Goal: Information Seeking & Learning: Learn about a topic

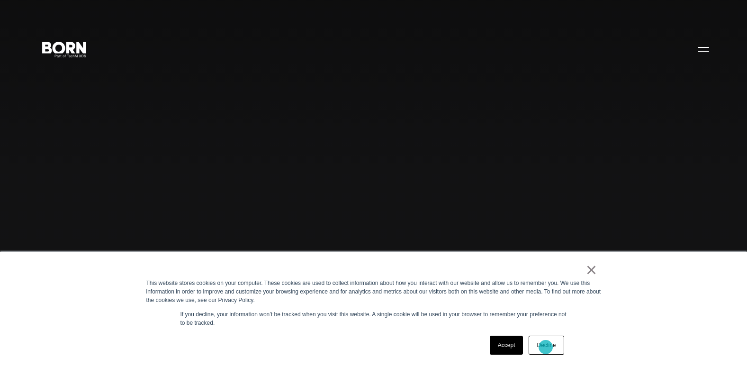
click at [546, 347] on link "Decline" at bounding box center [546, 345] width 35 height 19
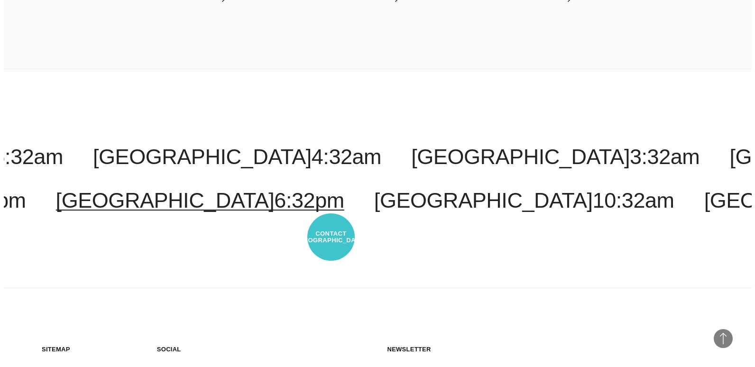
scroll to position [2389, 0]
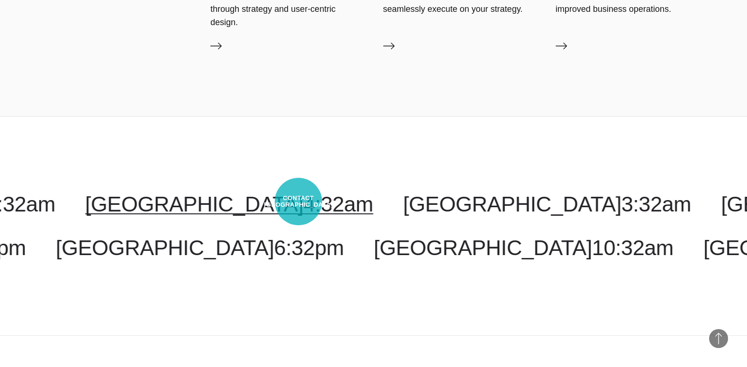
click at [299, 201] on link "Chicago 4:32am" at bounding box center [229, 204] width 288 height 24
select select "*******"
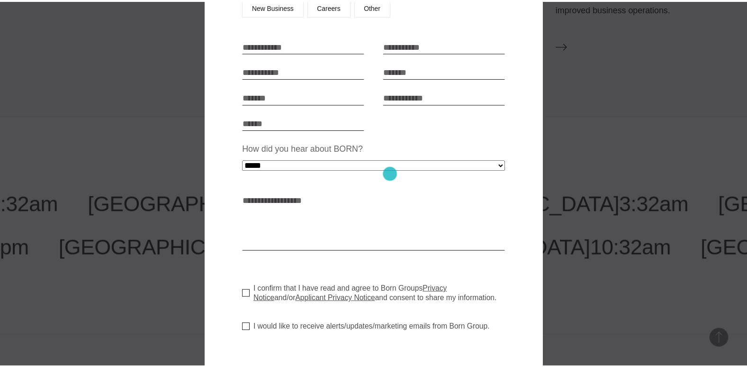
scroll to position [9, 0]
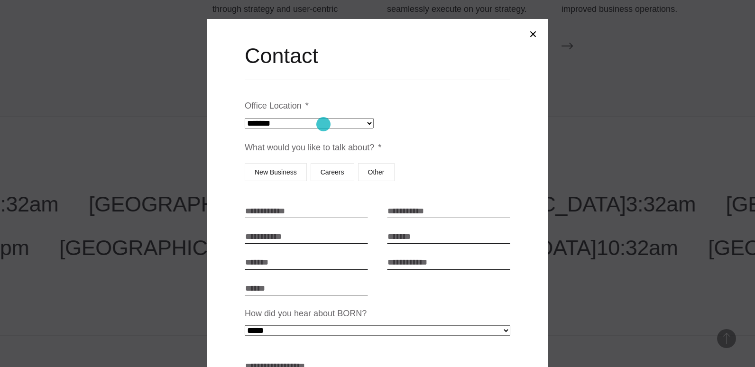
click at [323, 124] on select "**********" at bounding box center [309, 123] width 129 height 10
click at [405, 155] on li "What would you like to talk about? * New Business Careers Other" at bounding box center [377, 163] width 265 height 44
click at [523, 24] on button "Close modal" at bounding box center [532, 34] width 23 height 23
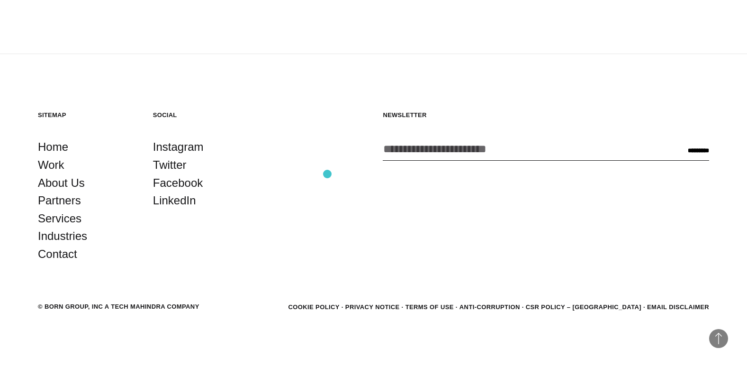
scroll to position [2674, 0]
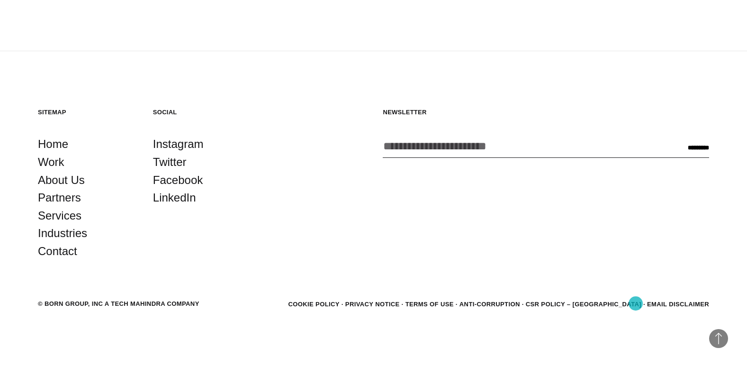
click at [636, 303] on link "CSR POLICY – [GEOGRAPHIC_DATA]" at bounding box center [584, 303] width 116 height 7
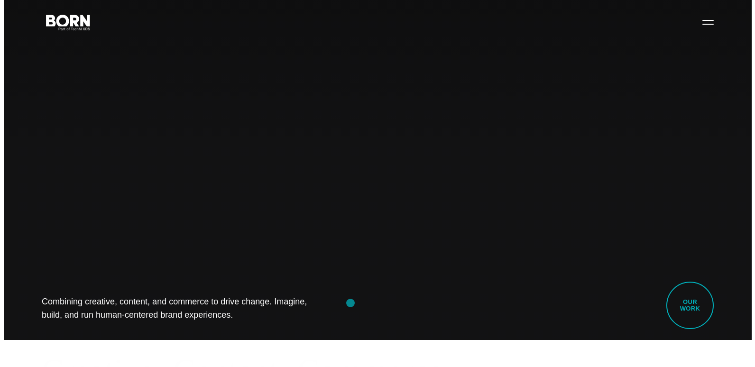
scroll to position [0, 0]
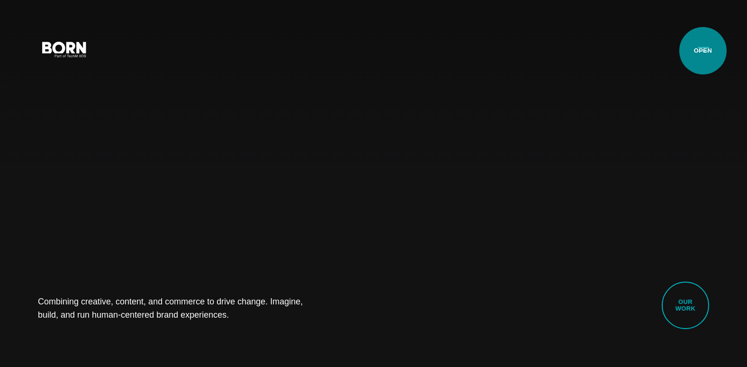
click at [703, 51] on button "Primary Menu" at bounding box center [703, 49] width 23 height 20
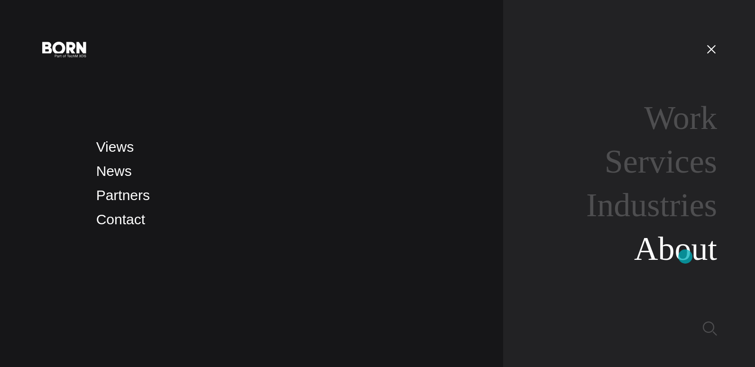
click at [685, 256] on link "About" at bounding box center [675, 248] width 83 height 36
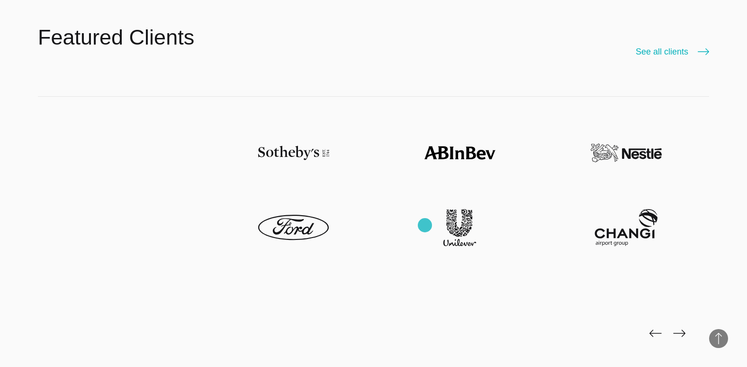
scroll to position [2180, 0]
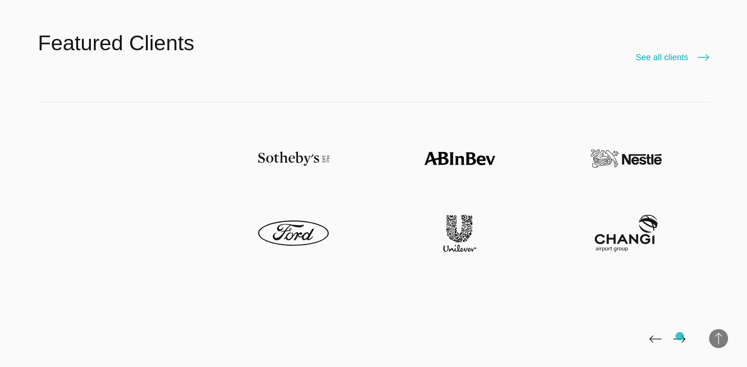
click at [680, 336] on img at bounding box center [680, 339] width 12 height 8
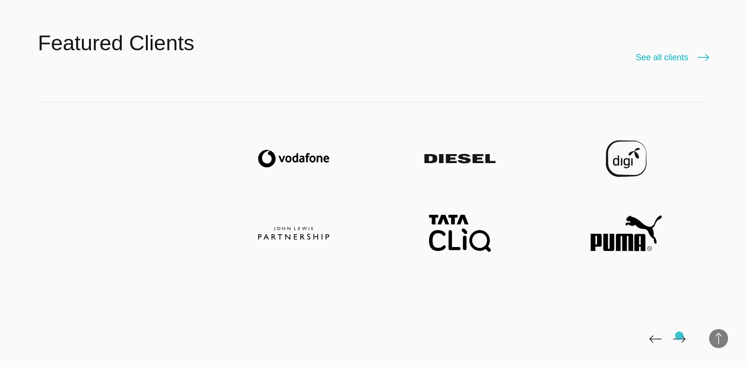
click at [680, 336] on img at bounding box center [680, 339] width 12 height 8
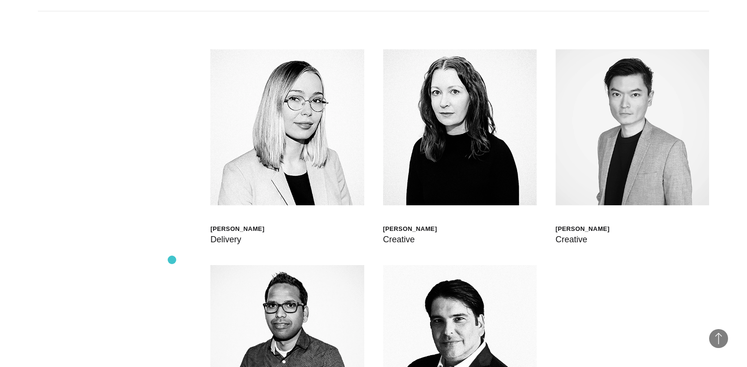
scroll to position [2654, 0]
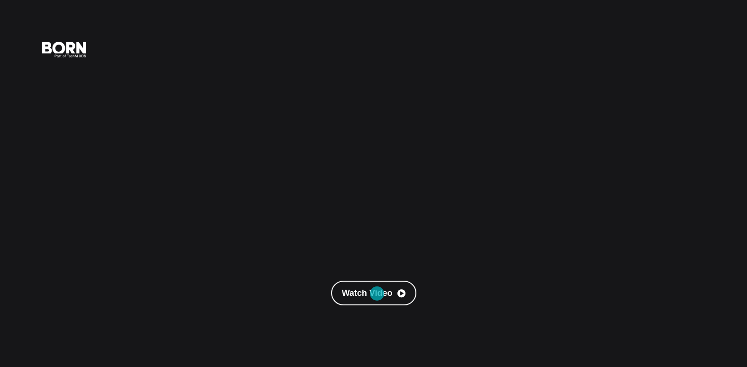
click at [377, 293] on link "Watch Video" at bounding box center [373, 293] width 85 height 25
